Goal: Transaction & Acquisition: Purchase product/service

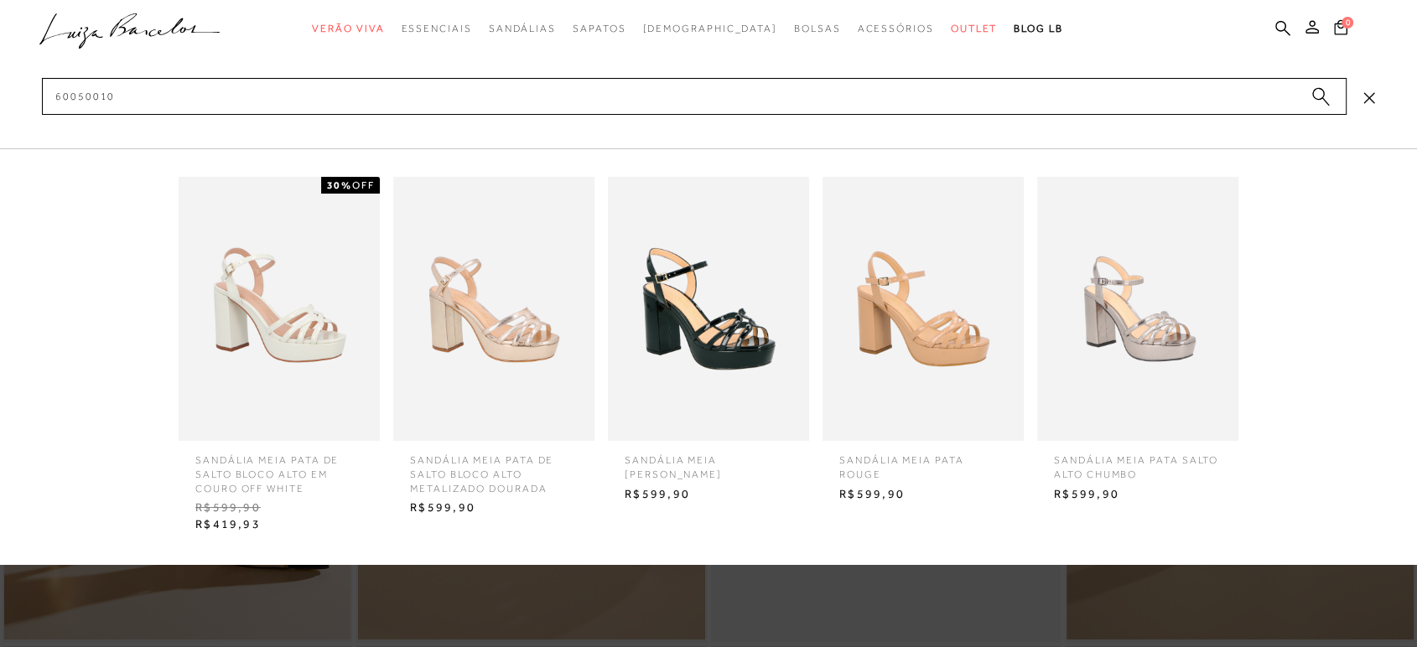
type input "60050010"
click at [220, 373] on img at bounding box center [279, 309] width 201 height 264
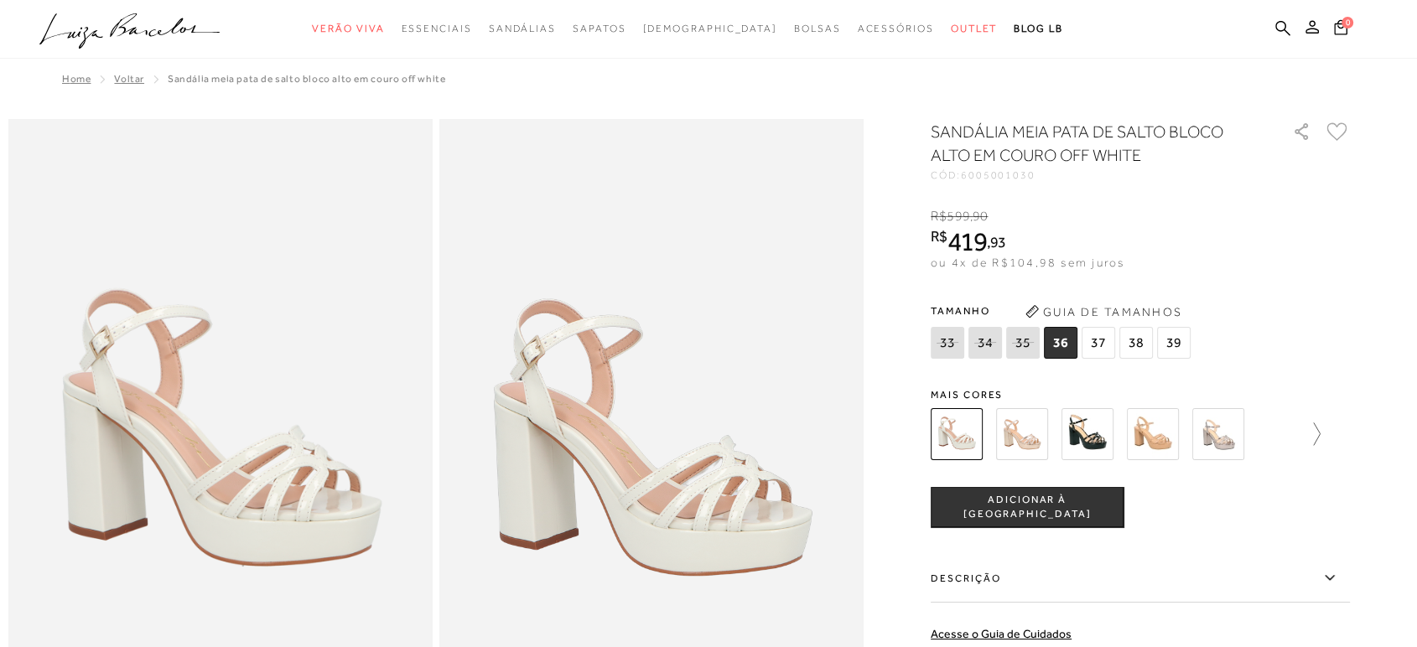
click at [1318, 437] on icon at bounding box center [1308, 434] width 23 height 23
click at [1120, 430] on img at bounding box center [1117, 434] width 52 height 52
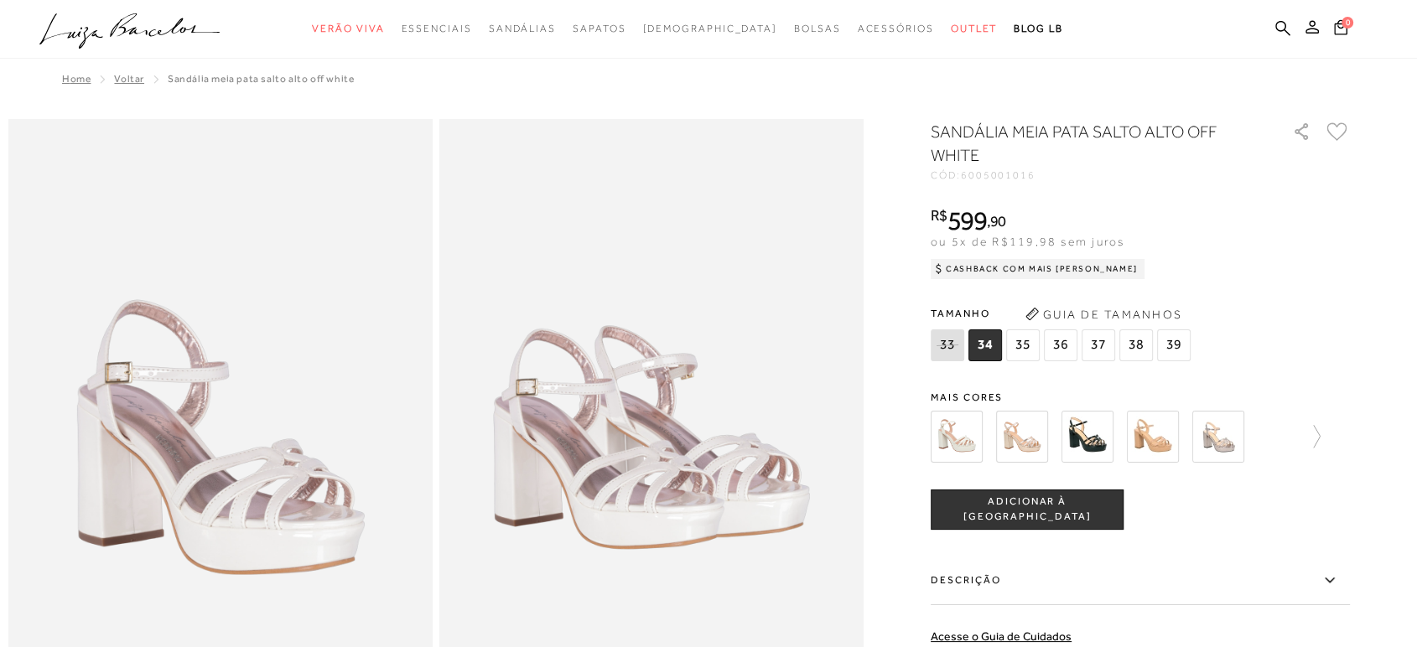
click at [967, 446] on img at bounding box center [957, 437] width 52 height 52
